Goal: Information Seeking & Learning: Learn about a topic

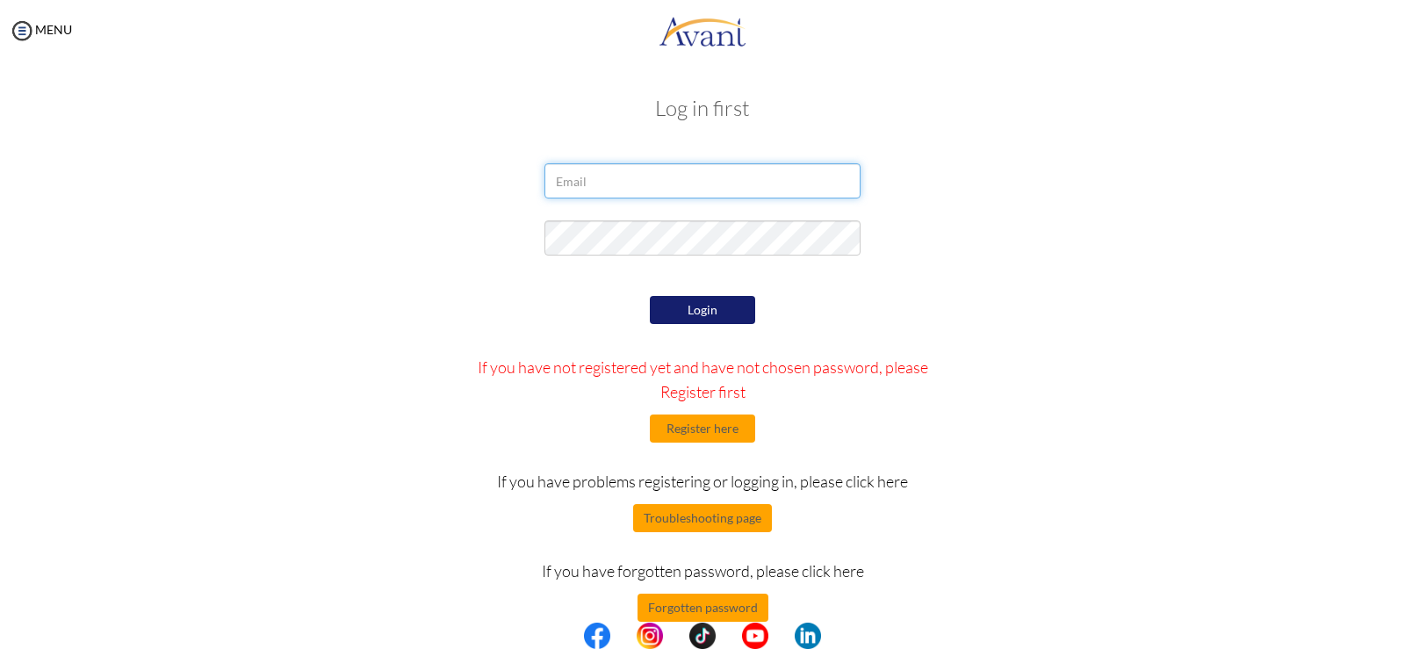
type input "[EMAIL_ADDRESS][DOMAIN_NAME]"
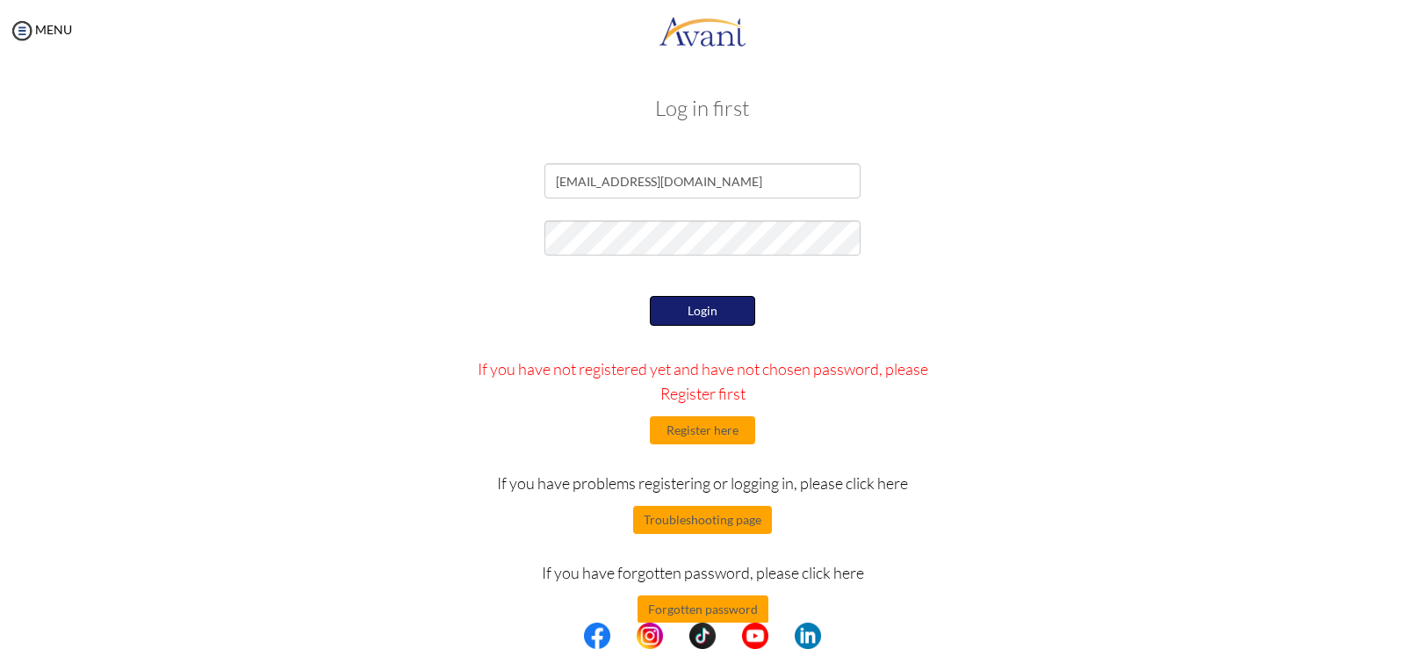
click at [711, 313] on button "Login" at bounding box center [702, 311] width 105 height 30
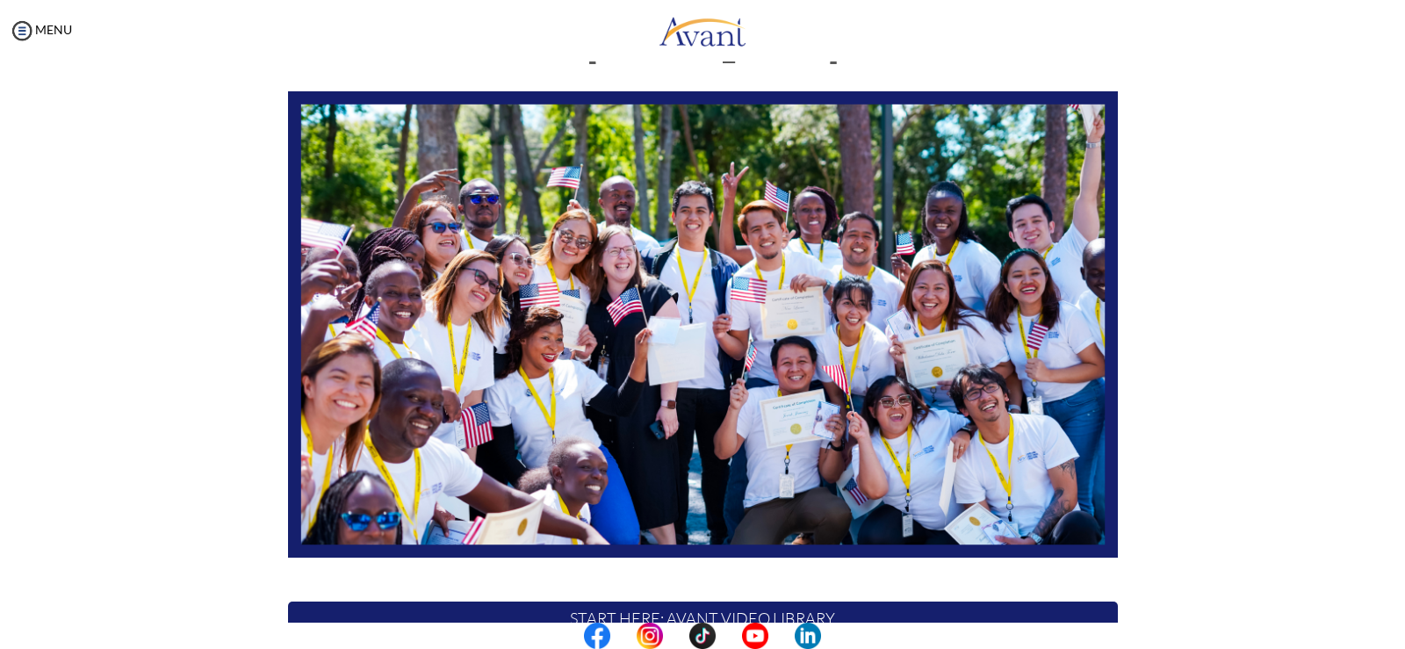
scroll to position [327, 0]
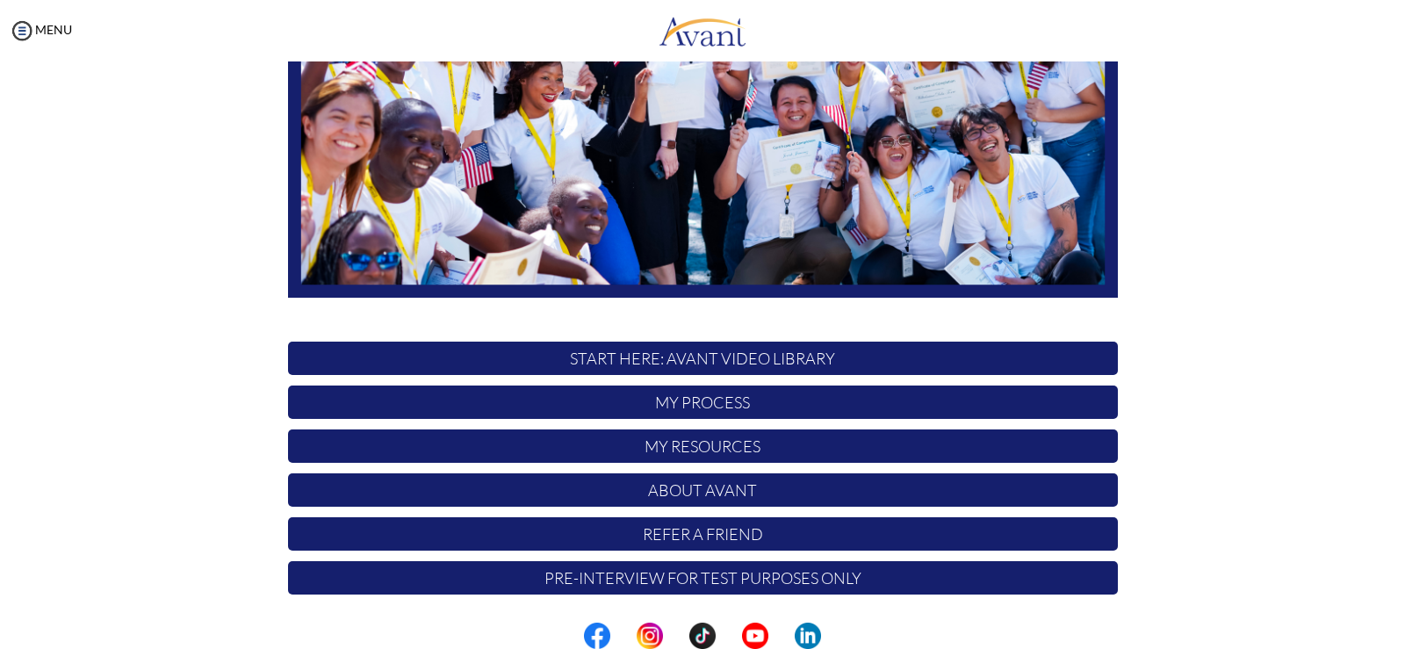
click at [720, 364] on p "START HERE: Avant Video Library" at bounding box center [703, 358] width 830 height 33
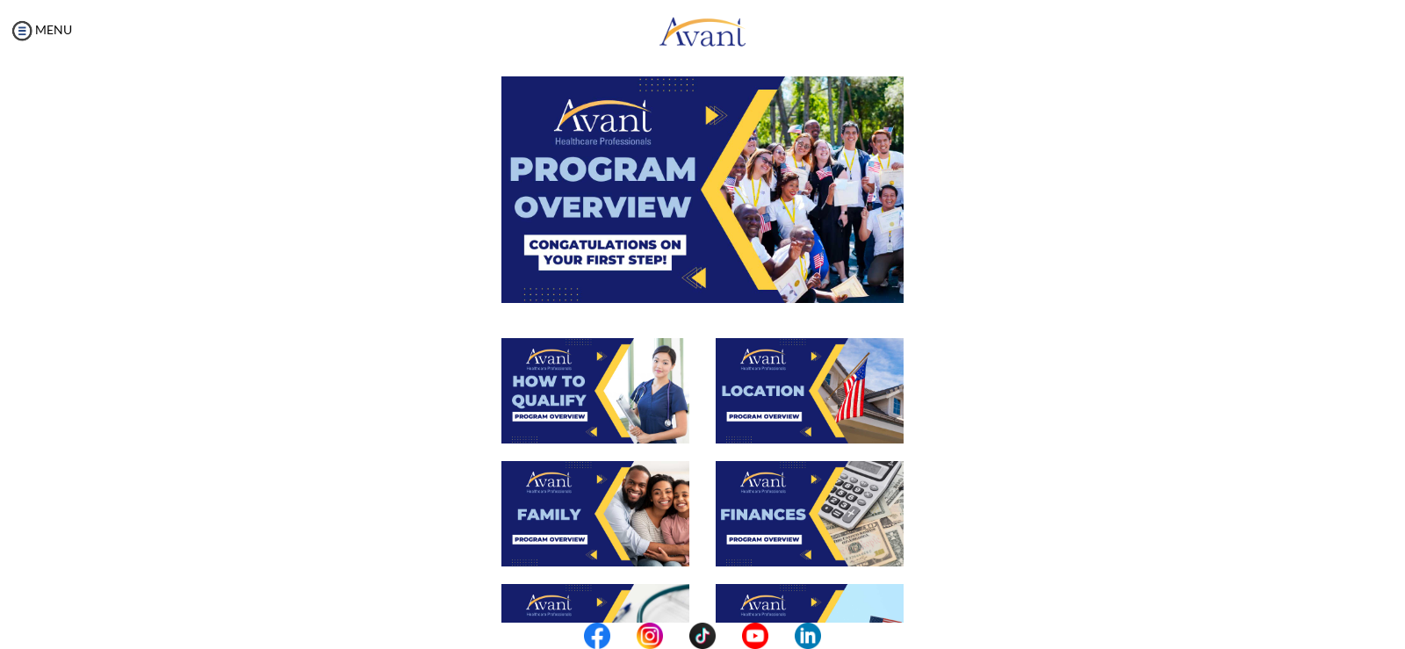
scroll to position [176, 0]
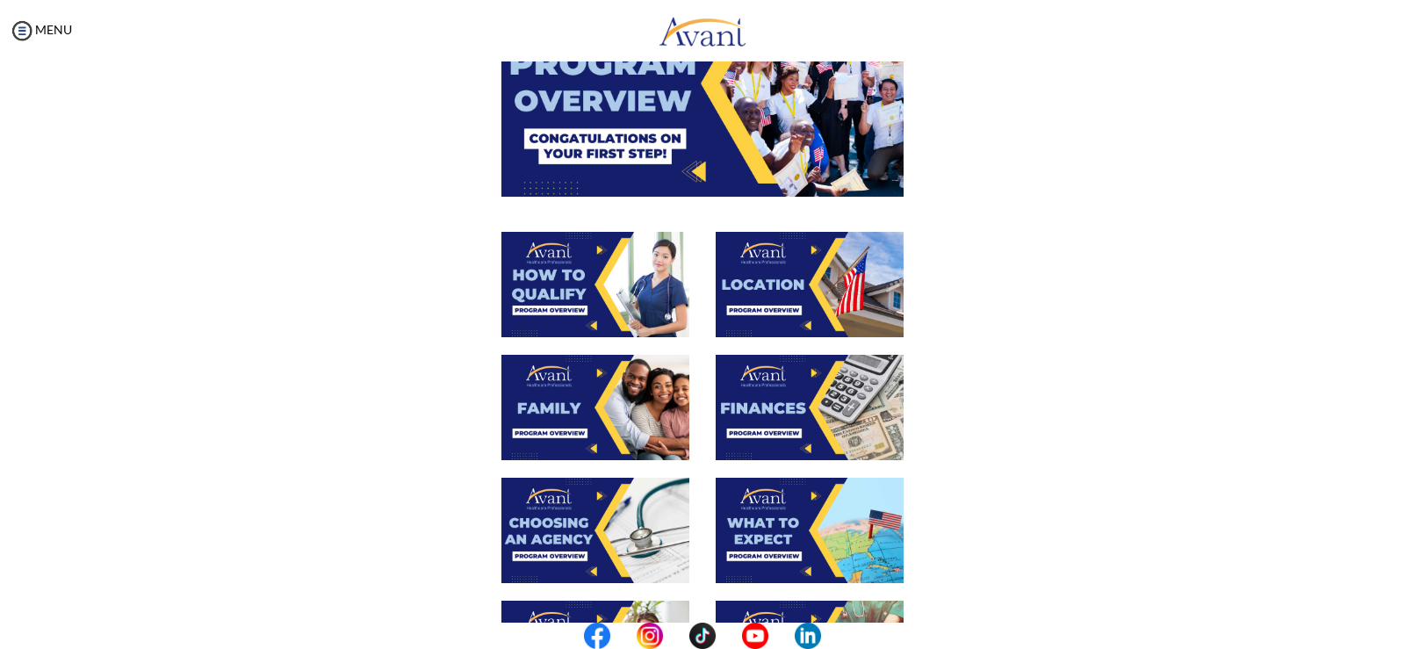
click at [613, 406] on img at bounding box center [595, 407] width 188 height 105
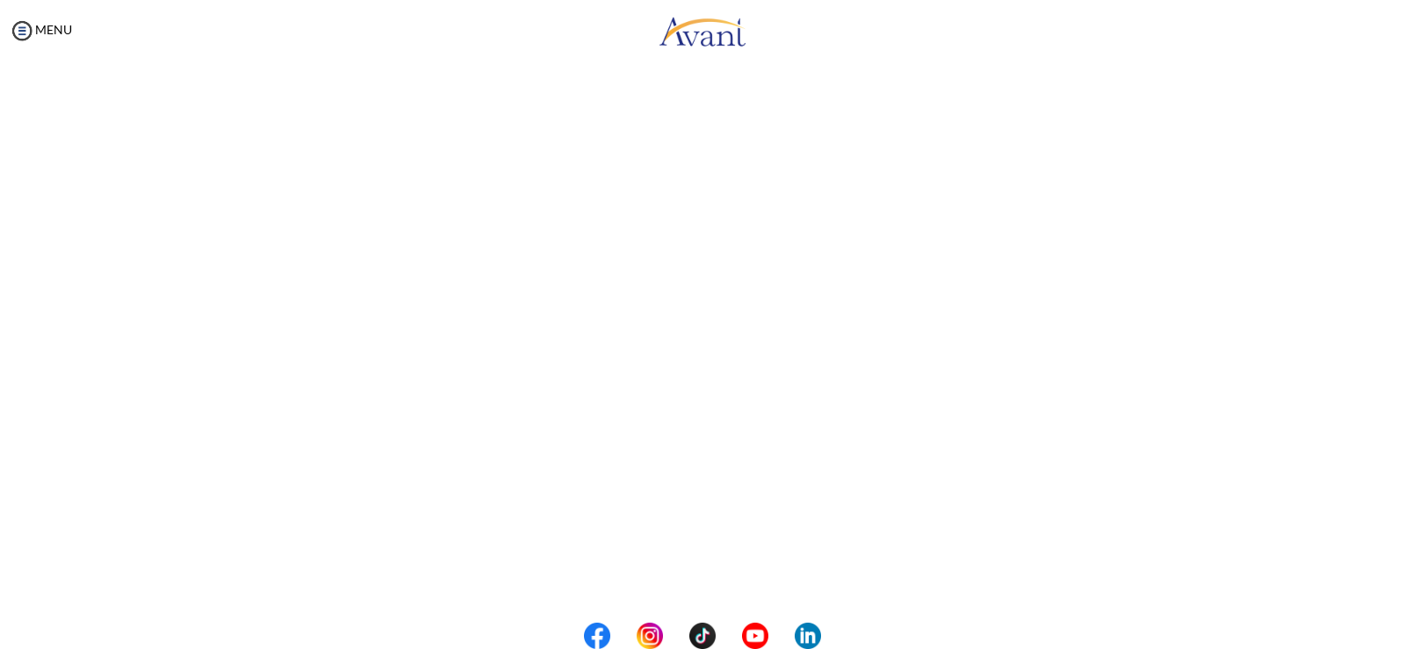
scroll to position [402, 0]
click at [700, 575] on body "Maintenance break. Please come back in 2 hours. MENU My Status What is the next…" at bounding box center [702, 324] width 1405 height 649
click at [725, 581] on button "Back to Avant Video Library" at bounding box center [703, 576] width 173 height 28
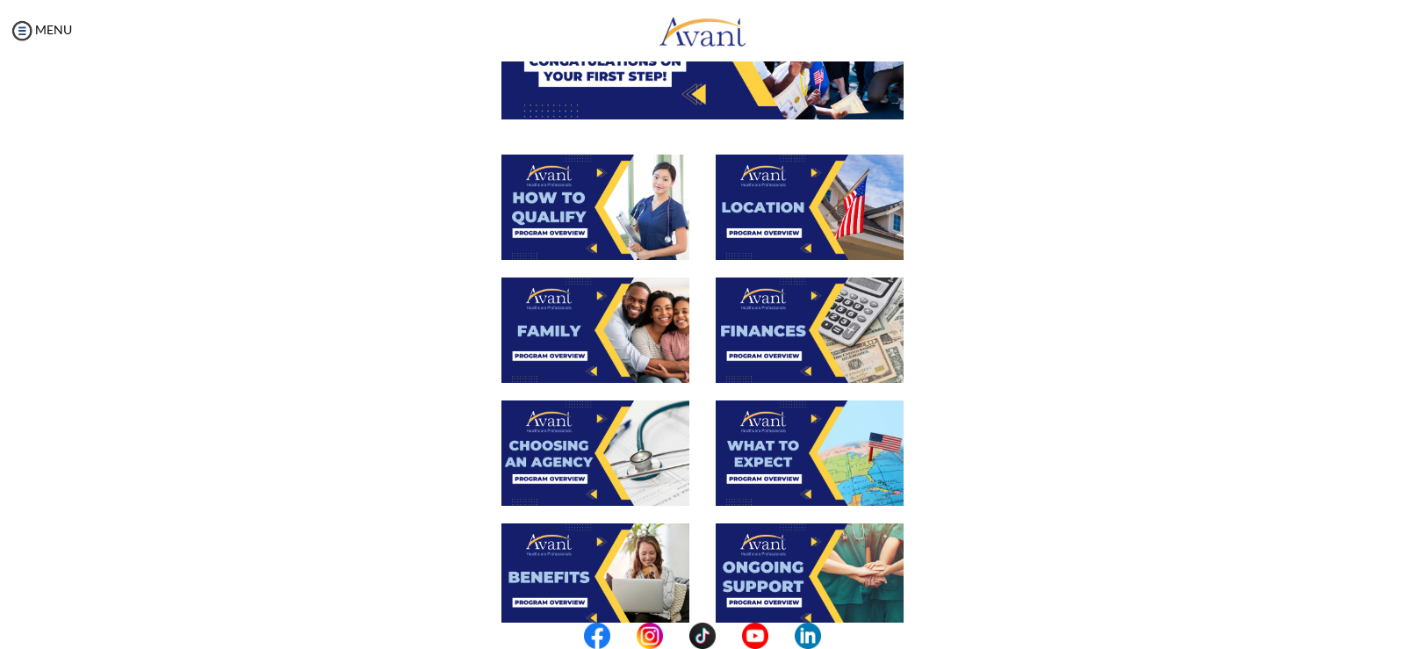
scroll to position [263, 0]
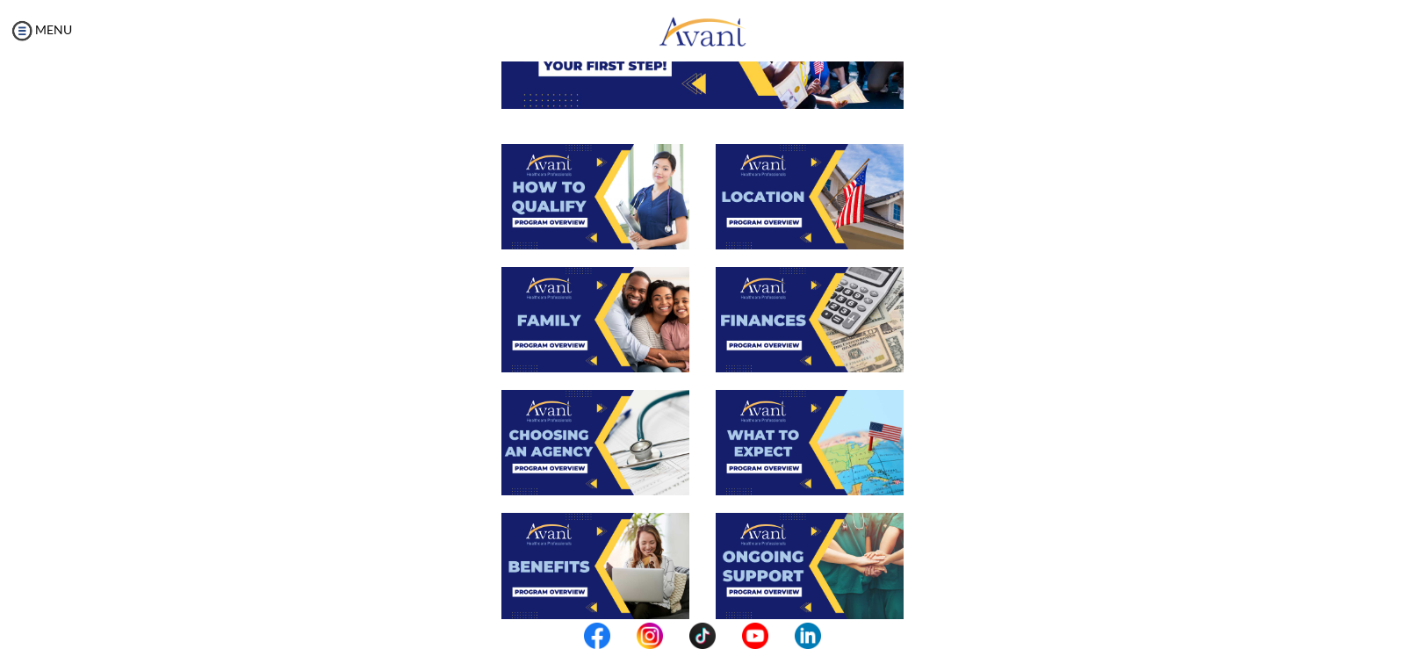
click at [764, 352] on img at bounding box center [810, 319] width 188 height 105
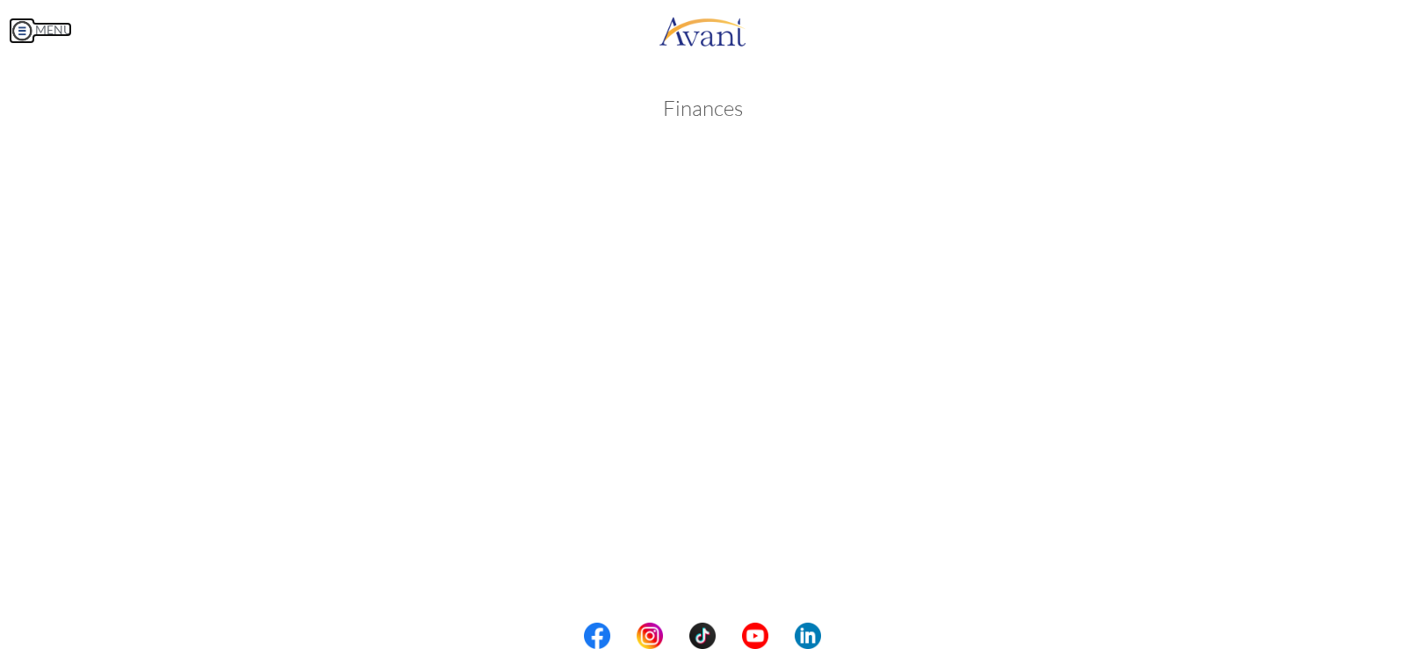
click at [65, 34] on body "Maintenance break. Please come back in 2 hours. MENU My Status What is the next…" at bounding box center [702, 324] width 1405 height 649
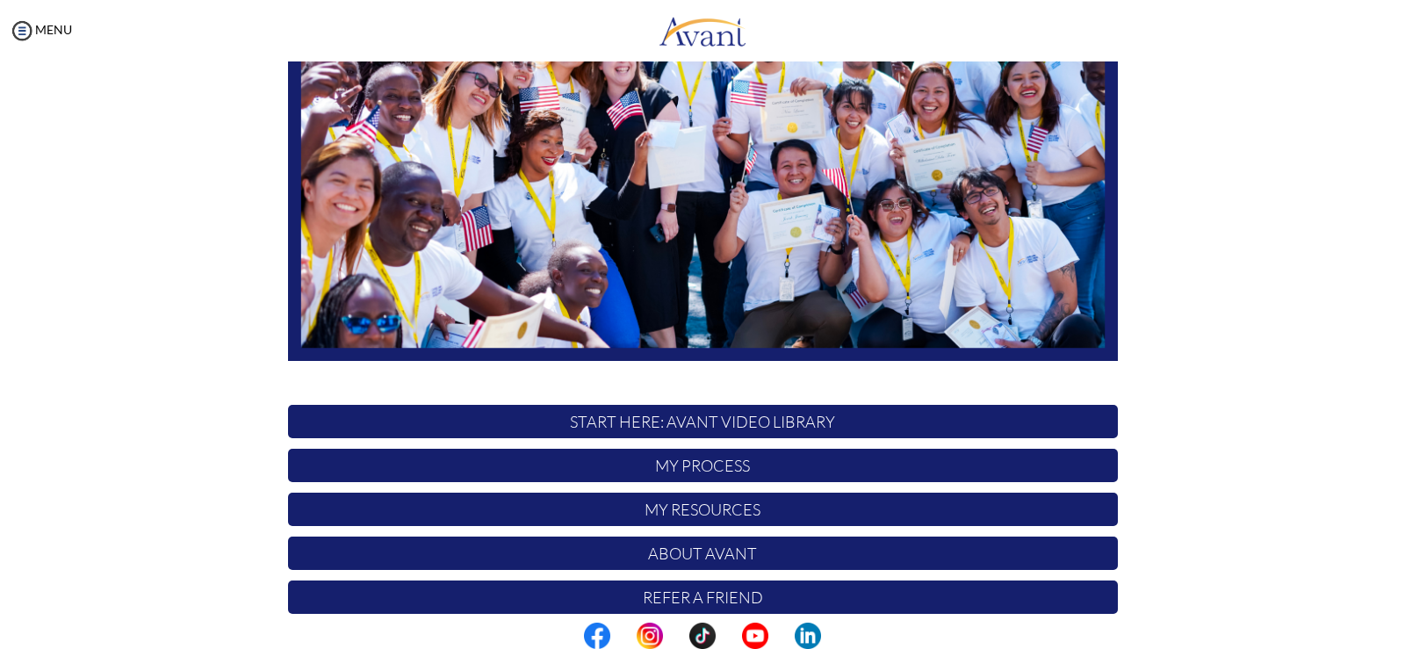
scroll to position [327, 0]
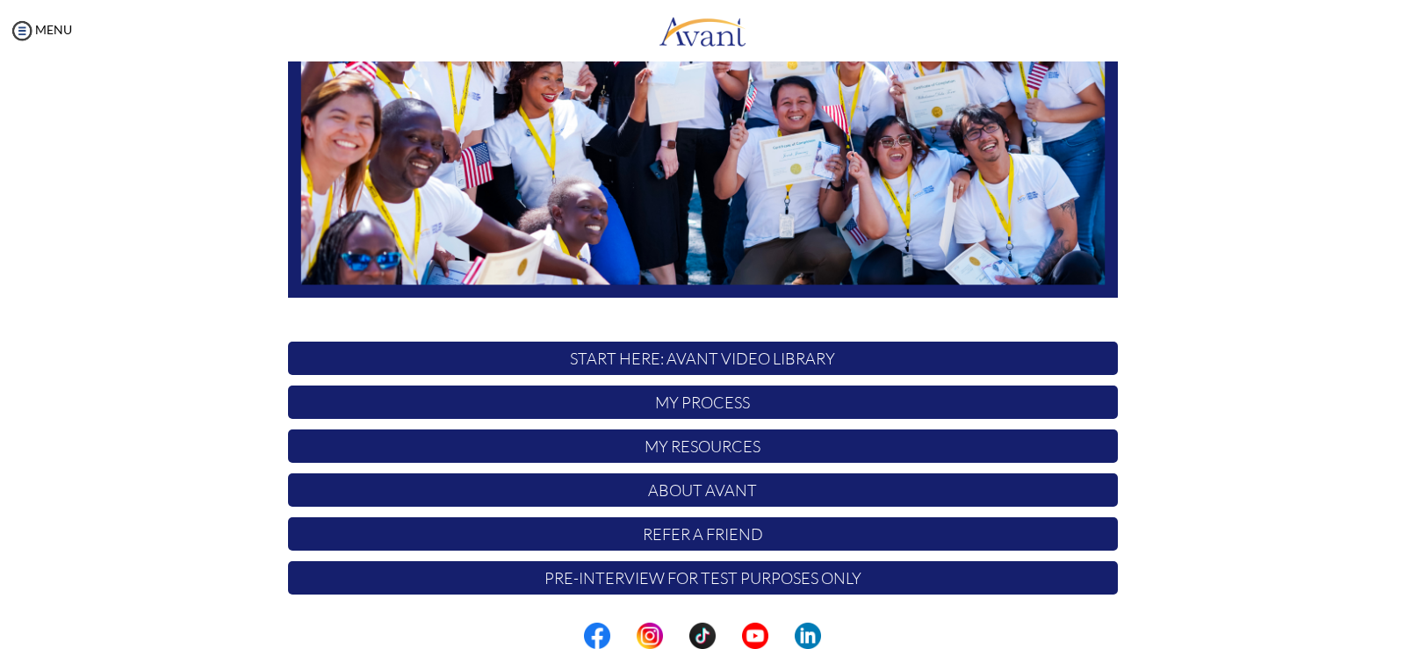
click at [675, 532] on p "Refer a Friend" at bounding box center [703, 533] width 830 height 33
